Goal: Information Seeking & Learning: Learn about a topic

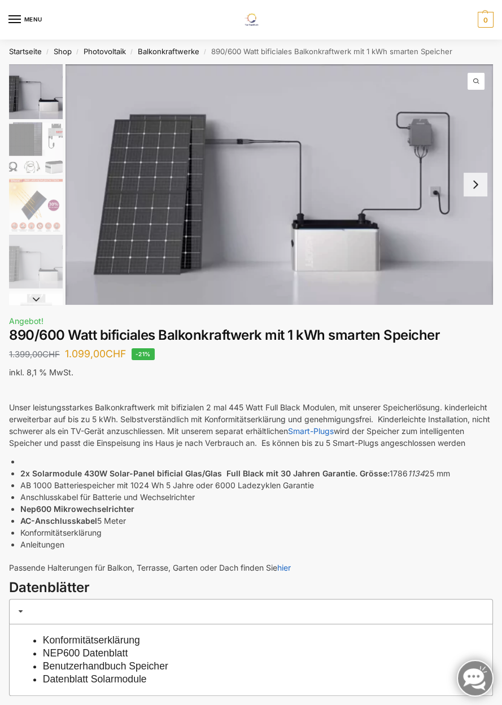
click at [468, 195] on button "Next slide" at bounding box center [475, 185] width 24 height 24
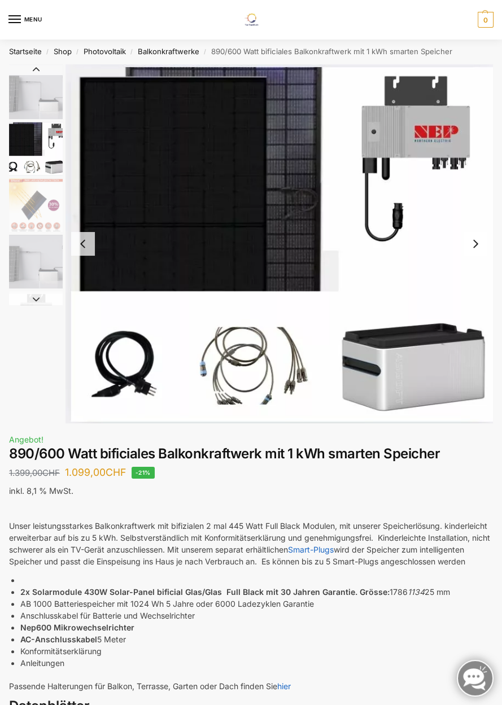
click at [470, 249] on button "Next slide" at bounding box center [475, 244] width 24 height 24
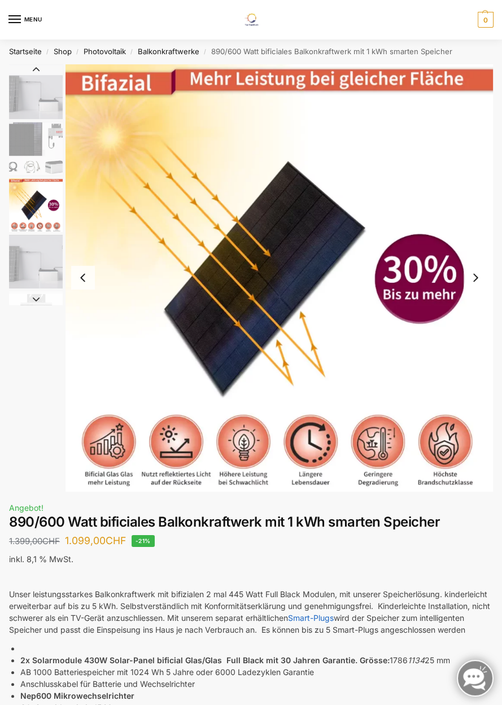
click at [469, 289] on button "Next slide" at bounding box center [475, 278] width 24 height 24
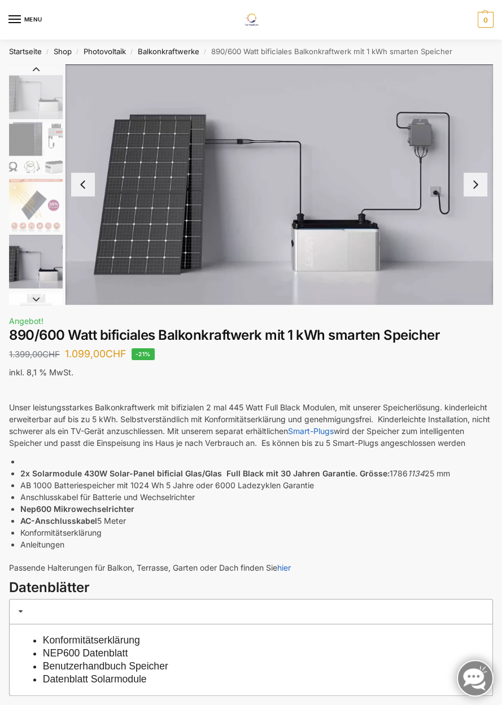
click at [29, 217] on img "3 / 7" at bounding box center [36, 205] width 54 height 54
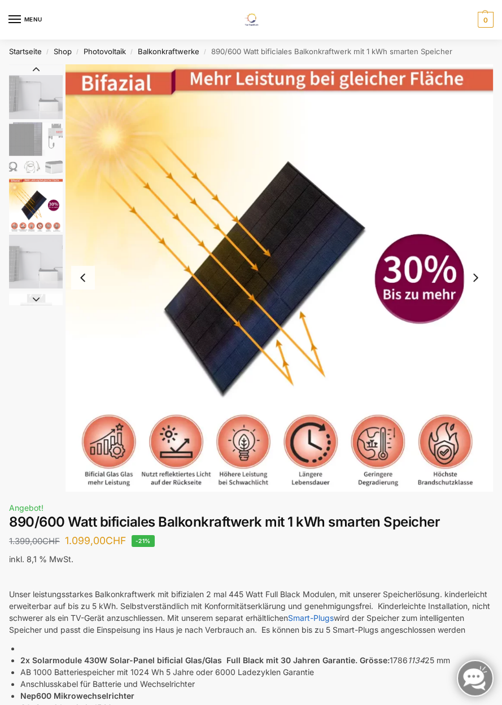
click at [37, 278] on img "4 / 7" at bounding box center [36, 262] width 54 height 54
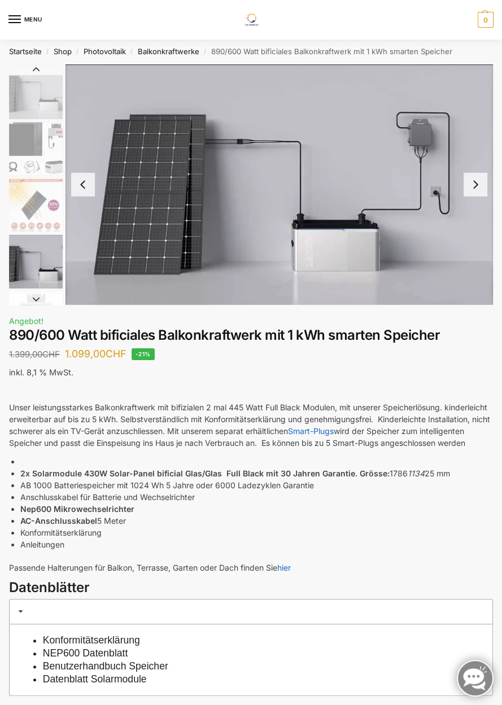
click at [468, 196] on button "Next slide" at bounding box center [475, 185] width 24 height 24
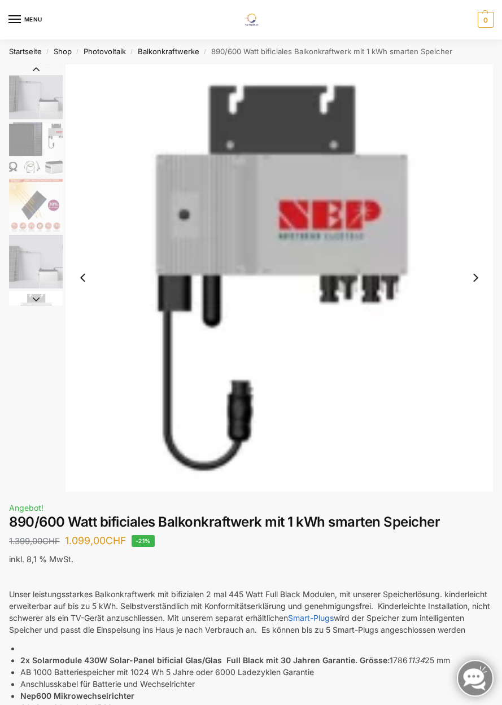
click at [465, 289] on button "Next slide" at bounding box center [475, 278] width 24 height 24
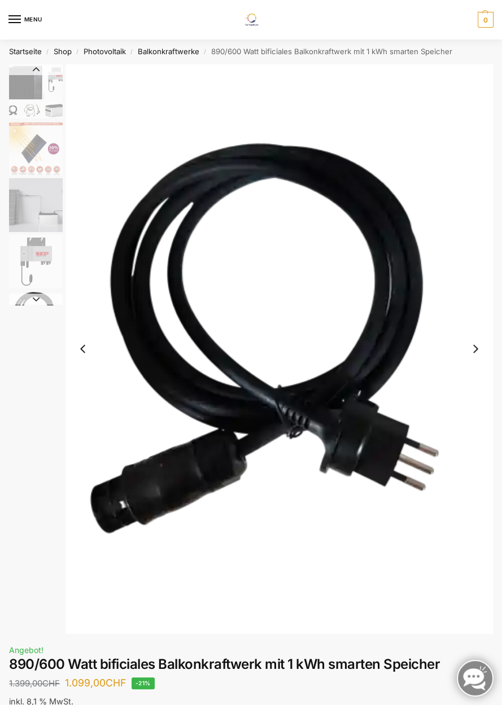
click at [472, 354] on button "Next slide" at bounding box center [475, 349] width 24 height 24
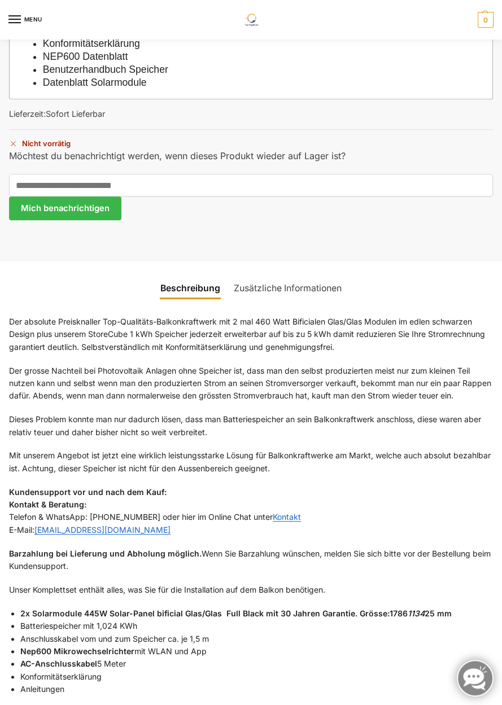
scroll to position [809, 0]
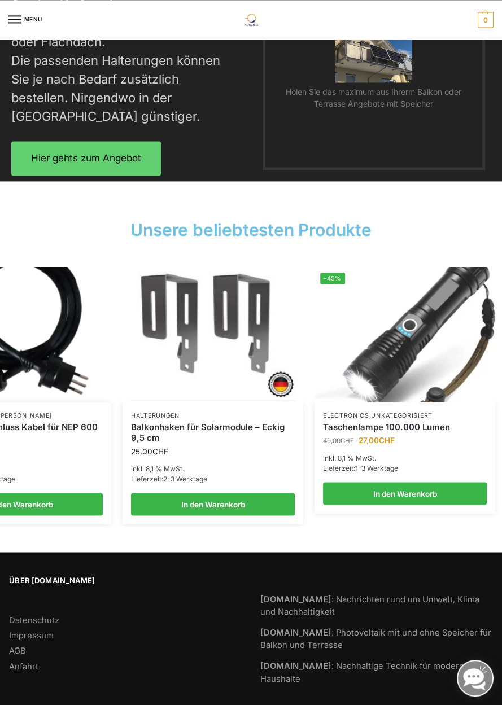
scroll to position [0, 272]
